Goal: Task Accomplishment & Management: Manage account settings

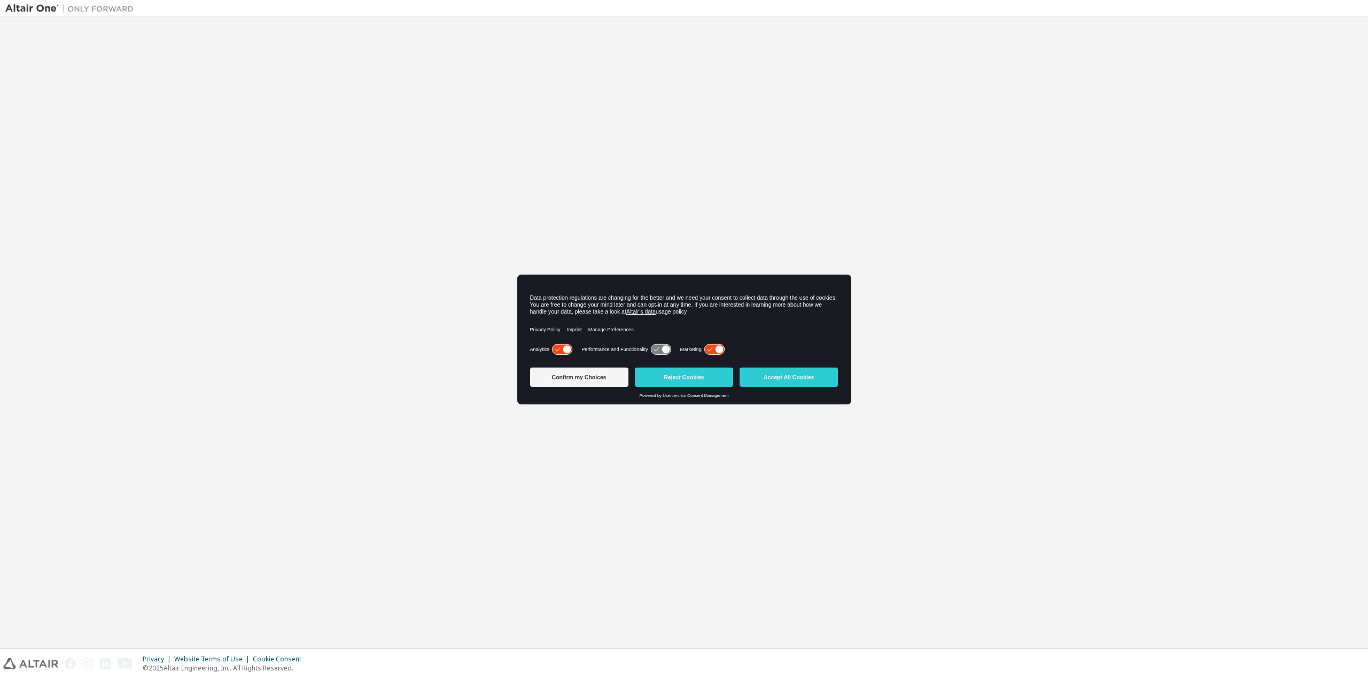
click at [800, 381] on button "Accept All Cookies" at bounding box center [788, 377] width 98 height 19
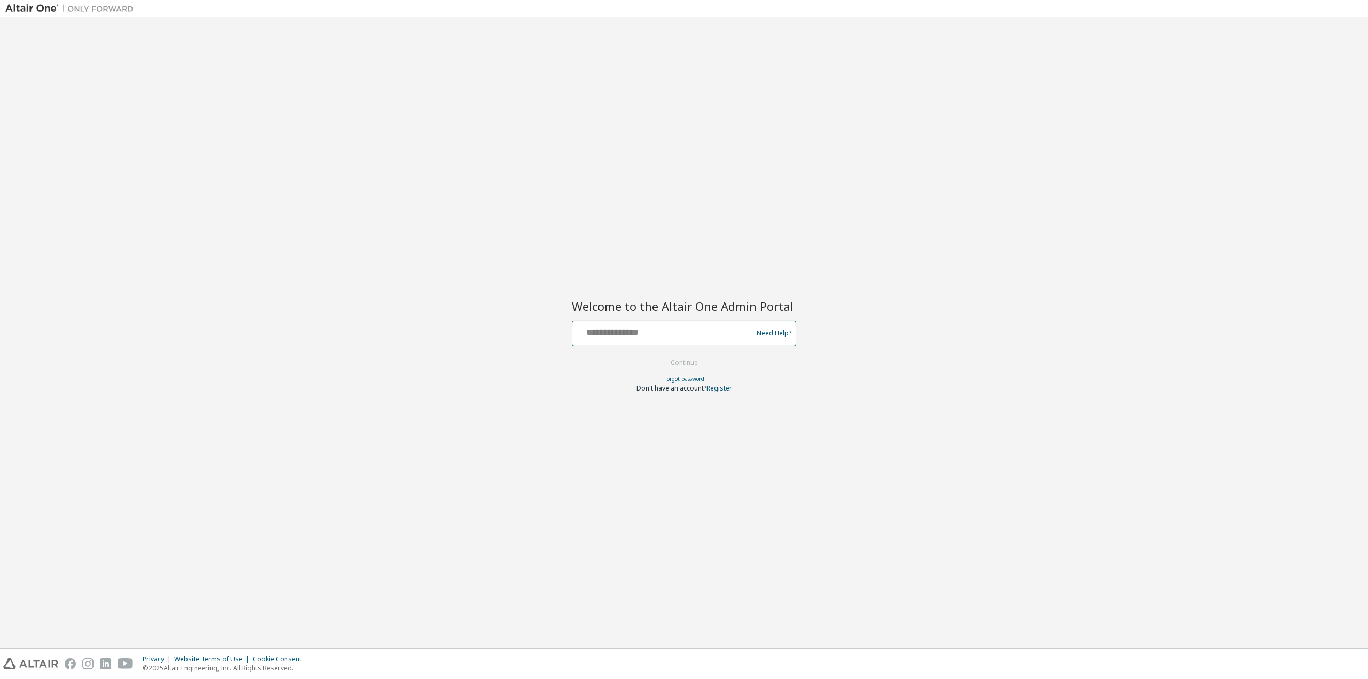
click at [651, 336] on input "text" at bounding box center [663, 330] width 175 height 15
type input "**********"
click at [689, 367] on button "Continue" at bounding box center [684, 363] width 50 height 16
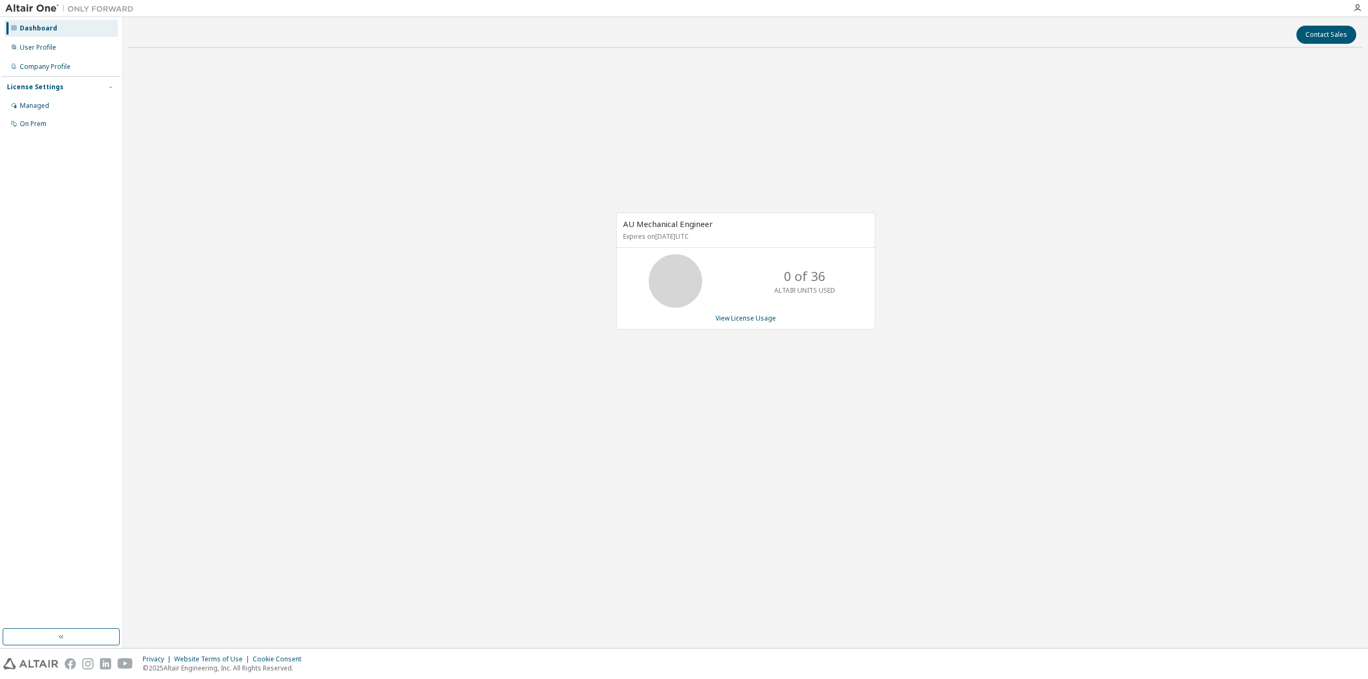
click at [18, 27] on div "Dashboard" at bounding box center [61, 28] width 114 height 17
click at [59, 71] on div "Company Profile" at bounding box center [61, 66] width 114 height 17
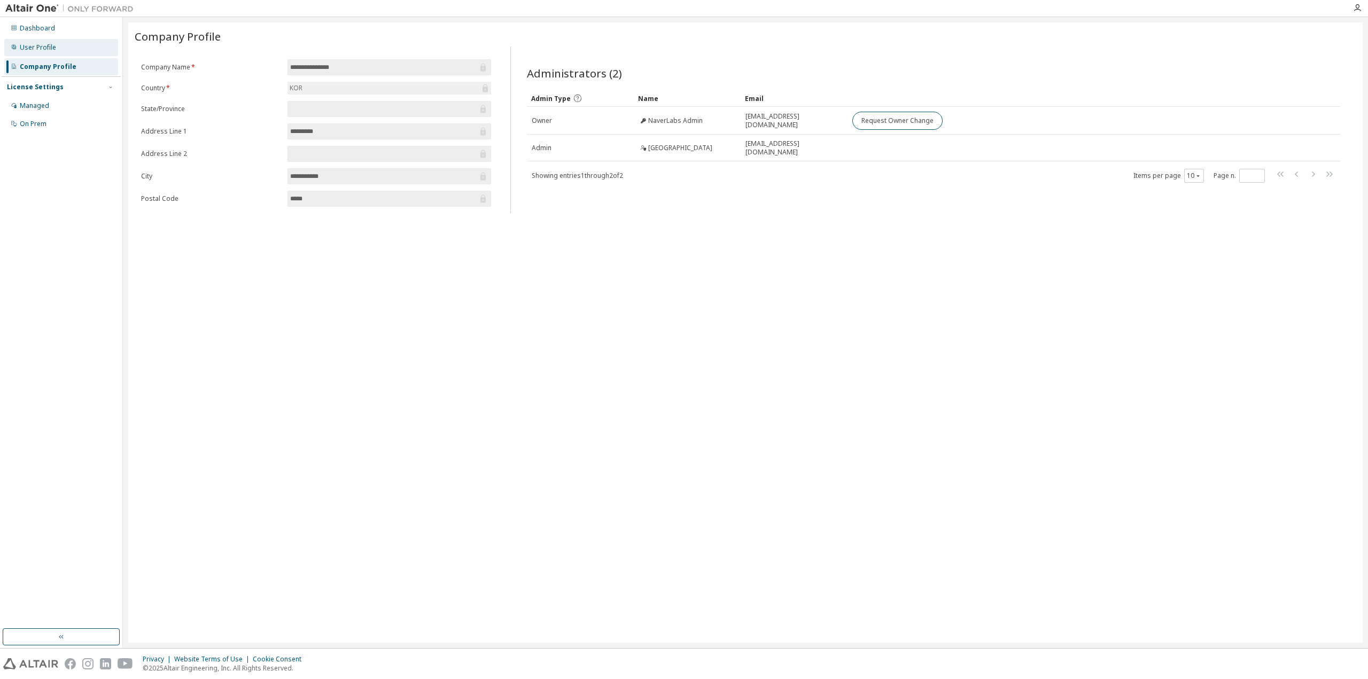
click at [46, 48] on div "User Profile" at bounding box center [38, 47] width 36 height 9
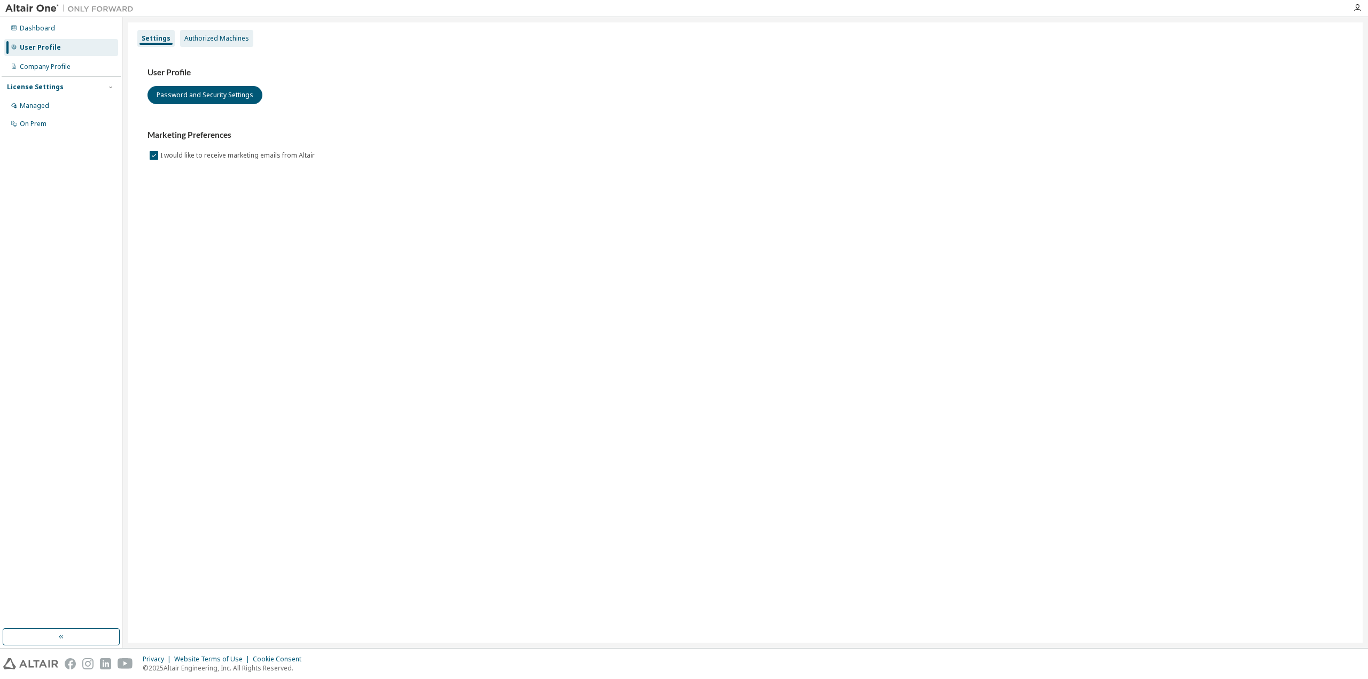
click at [215, 35] on div "Authorized Machines" at bounding box center [216, 38] width 65 height 9
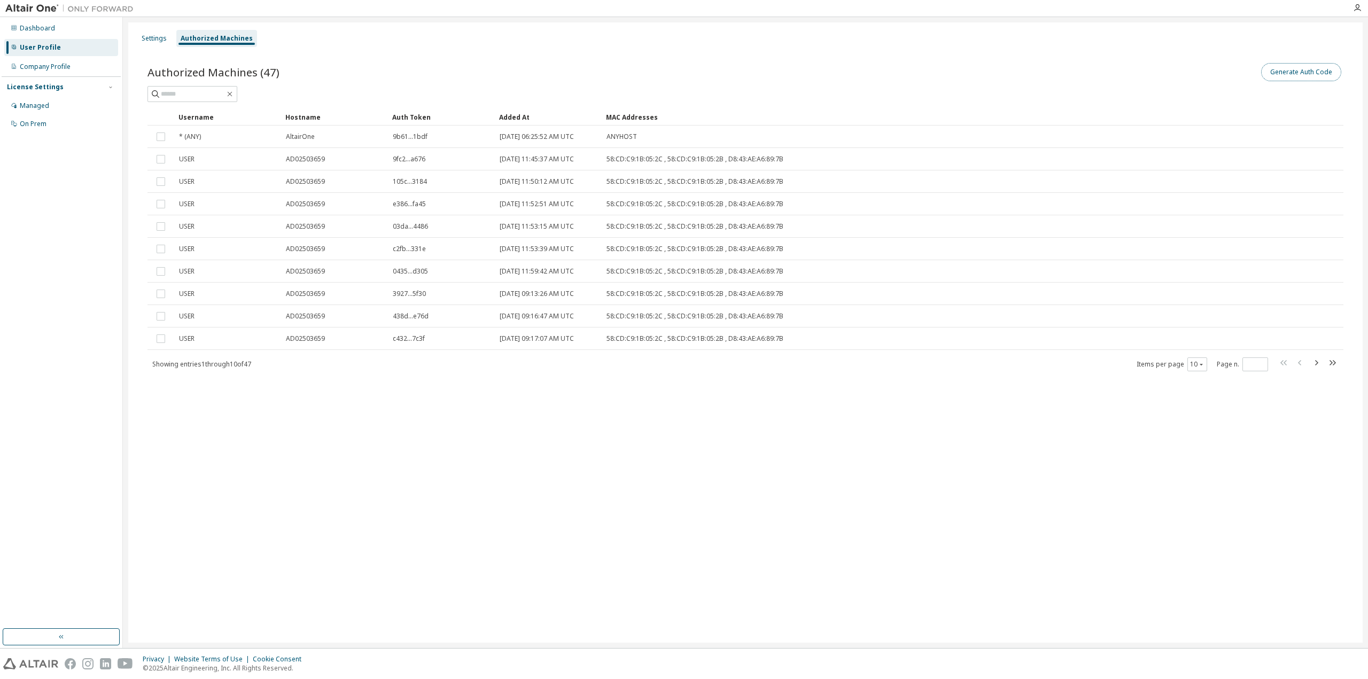
click at [1298, 72] on button "Generate Auth Code" at bounding box center [1301, 72] width 80 height 18
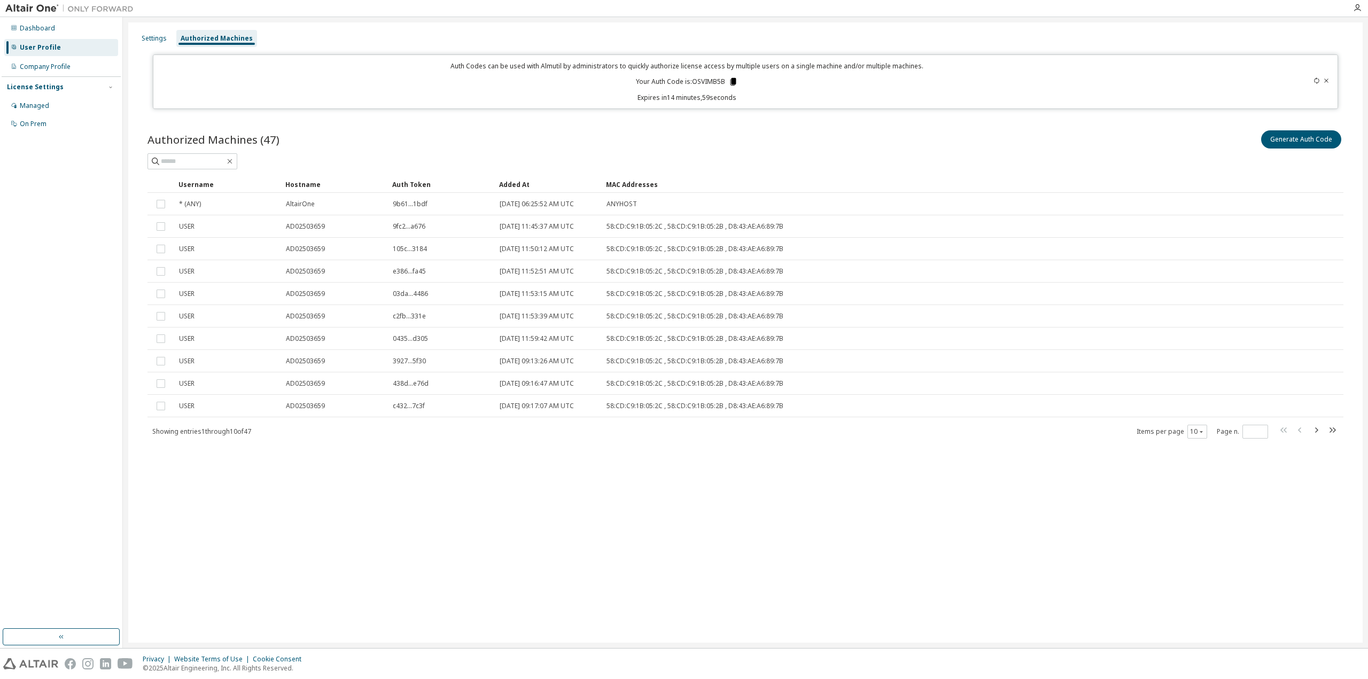
click at [733, 85] on icon at bounding box center [733, 82] width 10 height 10
click at [851, 146] on div "Generate Auth Code" at bounding box center [1044, 139] width 598 height 22
